Goal: Transaction & Acquisition: Purchase product/service

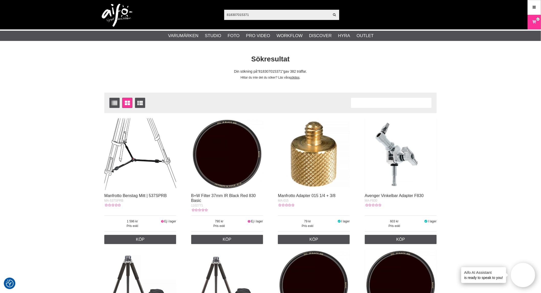
click at [257, 14] on input "818307015371" at bounding box center [277, 15] width 106 height 8
click at [333, 16] on icon at bounding box center [334, 15] width 4 height 5
click at [336, 13] on icon at bounding box center [334, 15] width 4 height 5
click at [334, 16] on icon at bounding box center [334, 15] width 4 height 5
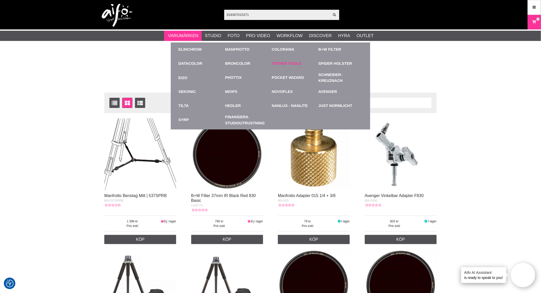
click at [288, 65] on link "Tether Tools" at bounding box center [287, 64] width 30 height 6
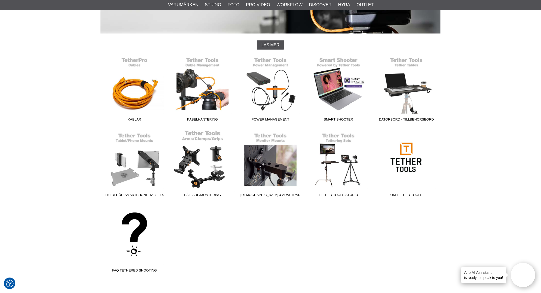
scroll to position [113, 0]
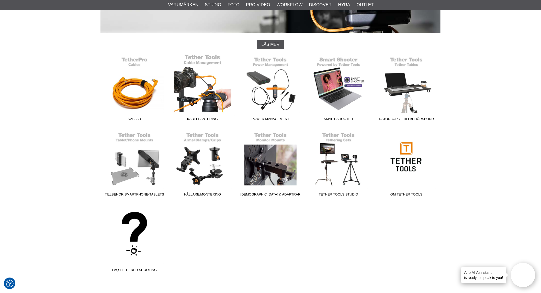
click at [205, 90] on link "Kabelhantering" at bounding box center [202, 88] width 68 height 69
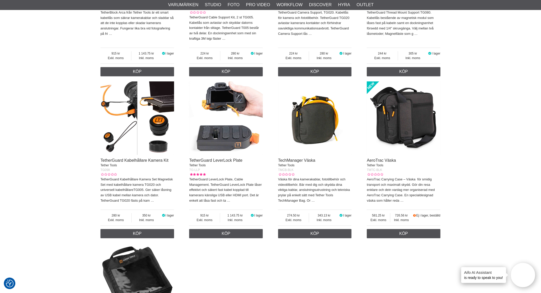
scroll to position [625, 0]
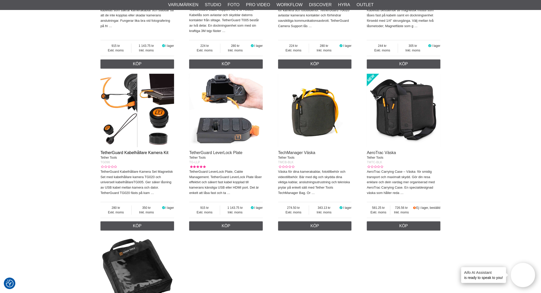
click at [143, 152] on link "TetherGuard Kabelhållare Kamera Kit" at bounding box center [134, 152] width 68 height 4
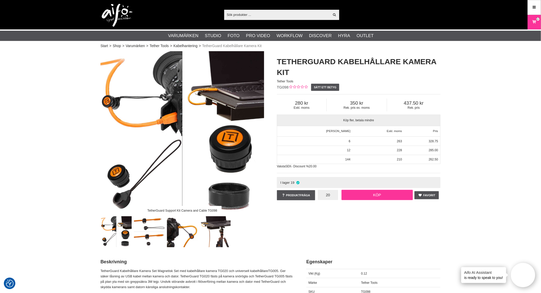
type input "20"
click at [371, 194] on link "Köp" at bounding box center [377, 195] width 72 height 10
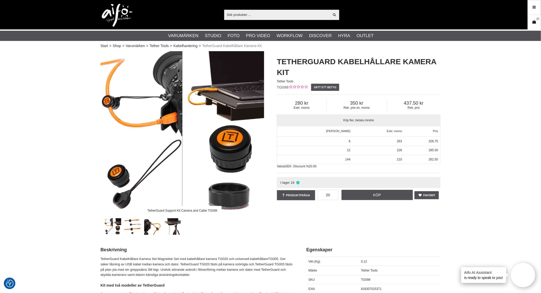
click at [532, 17] on link "Varukorg 37" at bounding box center [534, 22] width 13 height 12
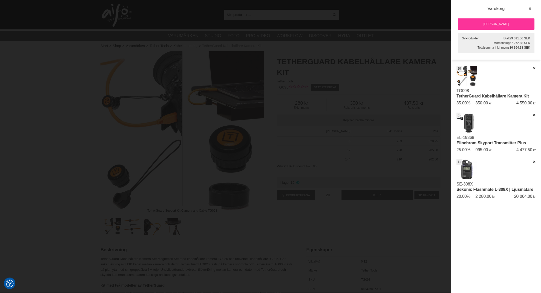
click at [396, 216] on div at bounding box center [270, 146] width 541 height 293
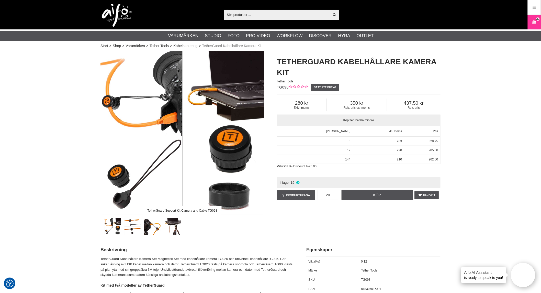
click at [536, 22] on icon at bounding box center [534, 22] width 5 height 6
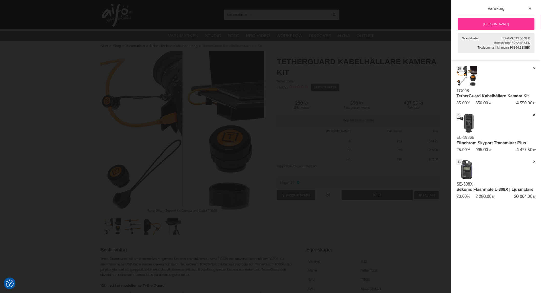
click at [515, 215] on div "Artikelkod Benämning Antal Pris Rabatt Belopp Radera Datum SE-308X Sekonic Flas…" at bounding box center [495, 179] width 89 height 227
drag, startPoint x: 500, startPoint y: 220, endPoint x: 498, endPoint y: 223, distance: 3.8
click at [499, 221] on div "Artikelkod Benämning Antal Pris Rabatt Belopp Radera Datum SE-308X Sekonic Flas…" at bounding box center [495, 179] width 89 height 227
click at [494, 22] on link "[PERSON_NAME]" at bounding box center [496, 23] width 77 height 11
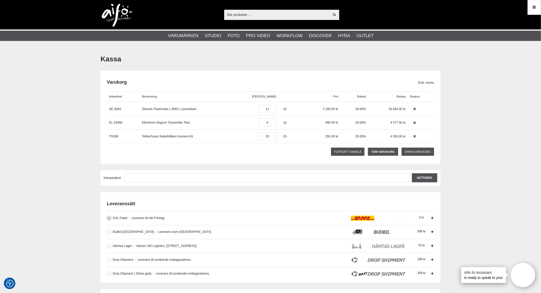
click at [269, 12] on input "text" at bounding box center [277, 15] width 106 height 8
paste input "EL-24009"
type input "EL-24009"
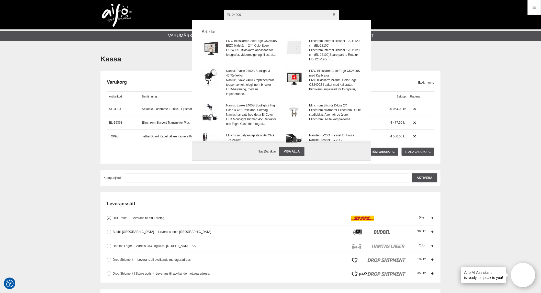
click at [286, 17] on input "EL-24009" at bounding box center [281, 15] width 115 height 18
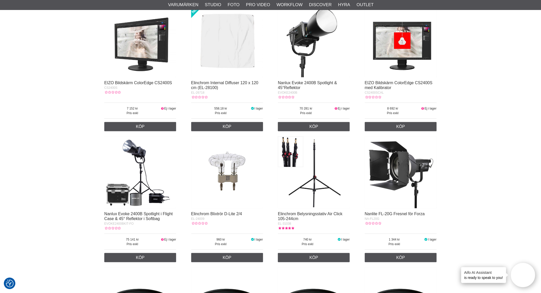
scroll to position [113, 0]
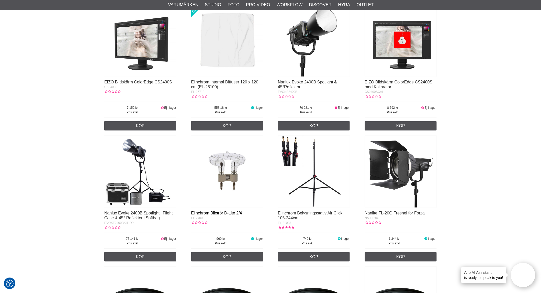
click at [235, 211] on link "Elinchrom Blixtrör D-Lite 2/4" at bounding box center [216, 213] width 51 height 4
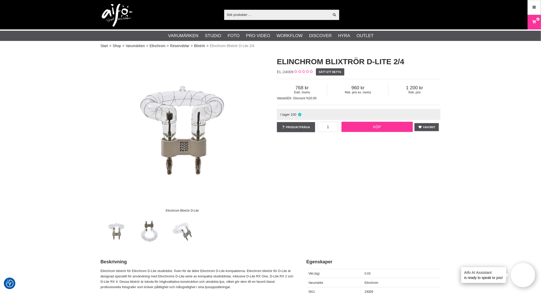
click at [371, 126] on link "Köp" at bounding box center [377, 127] width 72 height 10
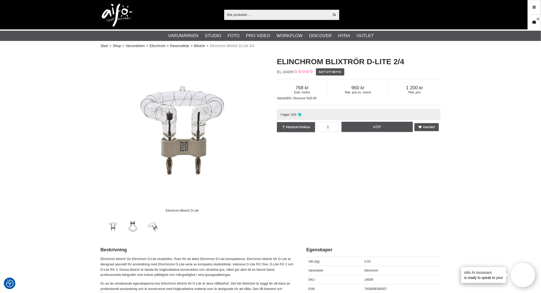
click at [532, 22] on icon at bounding box center [534, 22] width 5 height 6
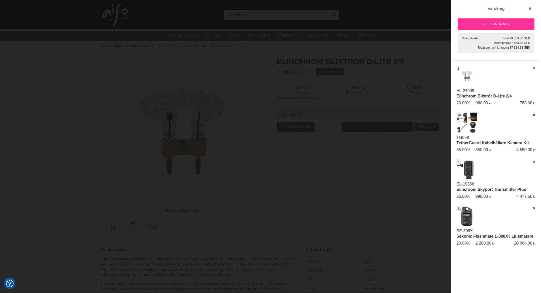
click at [504, 24] on link "[PERSON_NAME]" at bounding box center [496, 23] width 77 height 11
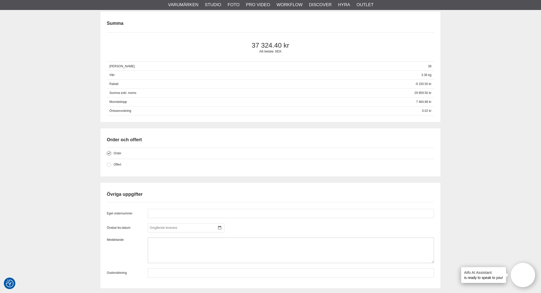
scroll to position [369, 0]
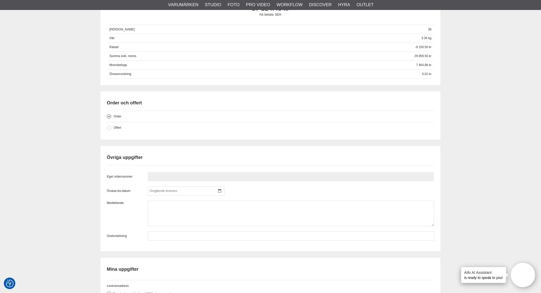
click at [173, 179] on input "text" at bounding box center [291, 176] width 286 height 9
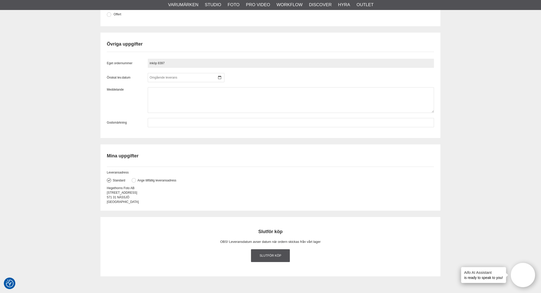
scroll to position [596, 0]
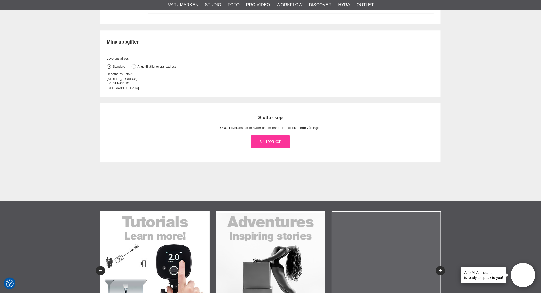
type input "inköp 8397"
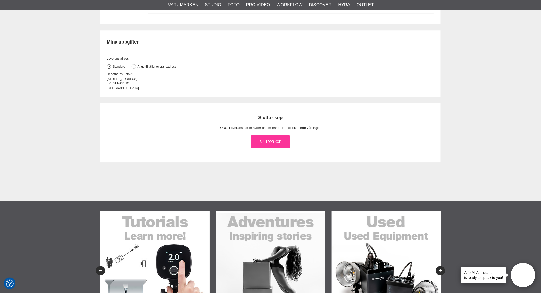
click at [274, 142] on link "Slutför köp" at bounding box center [270, 141] width 39 height 13
